Goal: Obtain resource: Obtain resource

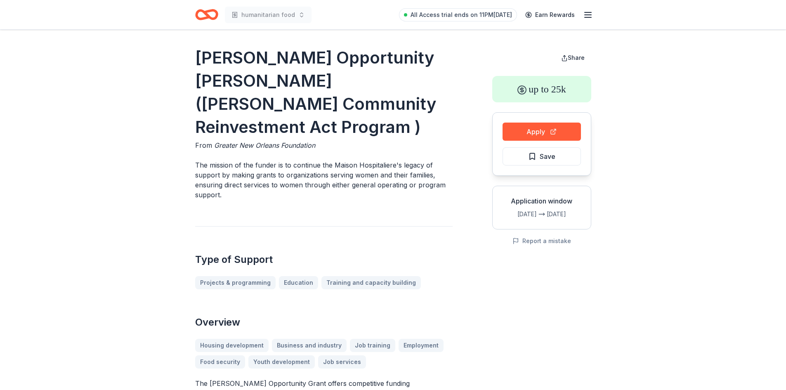
drag, startPoint x: 484, startPoint y: 241, endPoint x: 633, endPoint y: 121, distance: 191.3
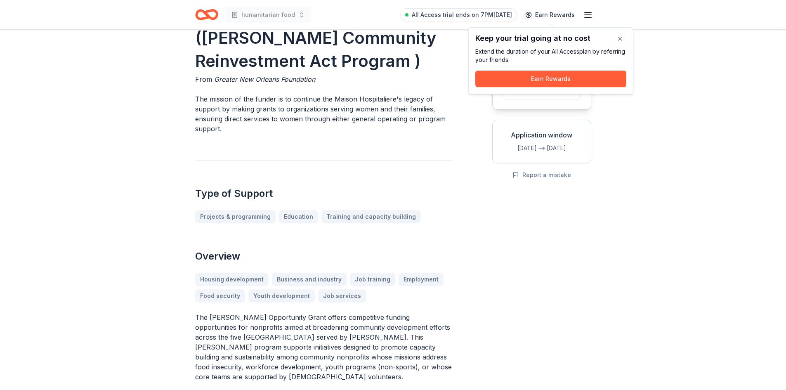
scroll to position [65, 0]
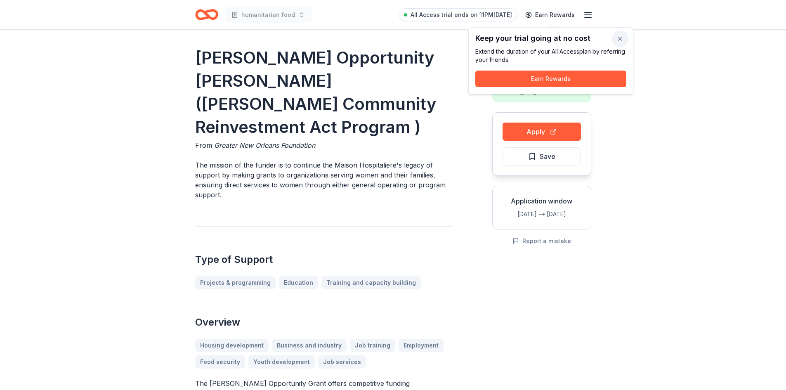
click at [618, 36] on button "button" at bounding box center [620, 39] width 17 height 17
